Goal: Navigation & Orientation: Find specific page/section

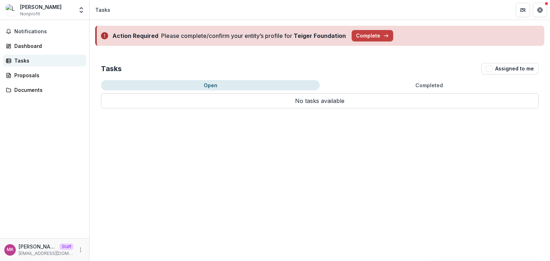
click at [29, 61] on div "Tasks" at bounding box center [47, 61] width 66 height 8
click at [421, 87] on button "Completed" at bounding box center [429, 85] width 219 height 10
click at [207, 85] on button "Open" at bounding box center [210, 85] width 219 height 10
click at [79, 8] on icon "Open entity switcher" at bounding box center [81, 9] width 7 height 7
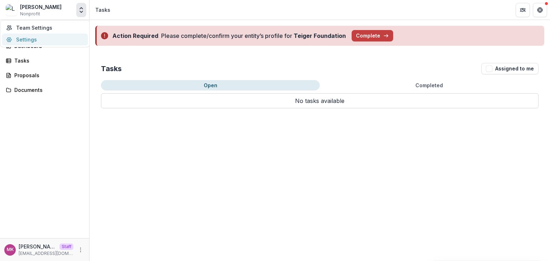
click at [74, 39] on link "Settings" at bounding box center [45, 40] width 86 height 12
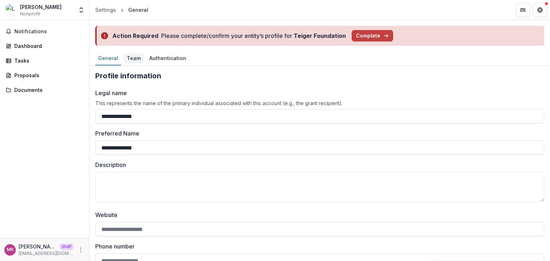
click at [133, 52] on link "Team" at bounding box center [134, 59] width 20 height 14
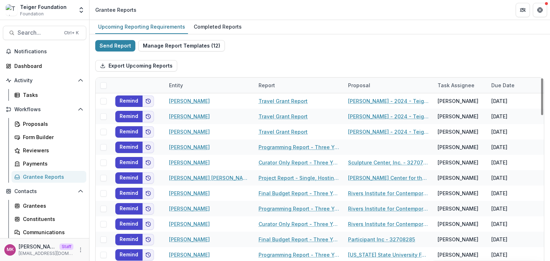
click at [176, 86] on div "Entity" at bounding box center [176, 86] width 23 height 8
click at [197, 99] on input at bounding box center [209, 101] width 86 height 11
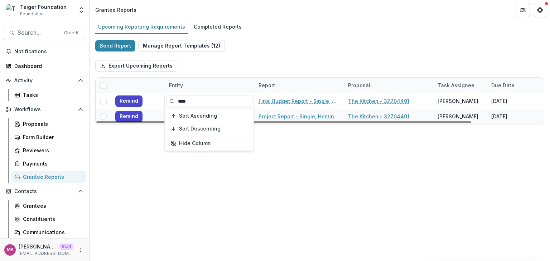
type input "****"
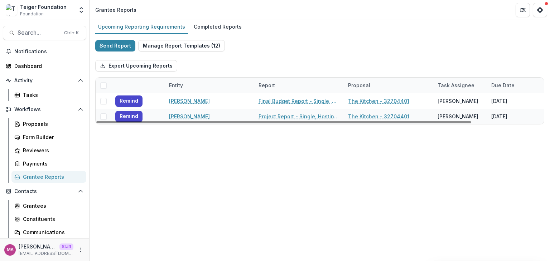
click at [293, 59] on div "Export Upcoming Reports" at bounding box center [319, 65] width 449 height 23
drag, startPoint x: 216, startPoint y: 121, endPoint x: 196, endPoint y: 133, distance: 22.8
click at [196, 124] on div at bounding box center [283, 122] width 375 height 2
